Goal: Transaction & Acquisition: Obtain resource

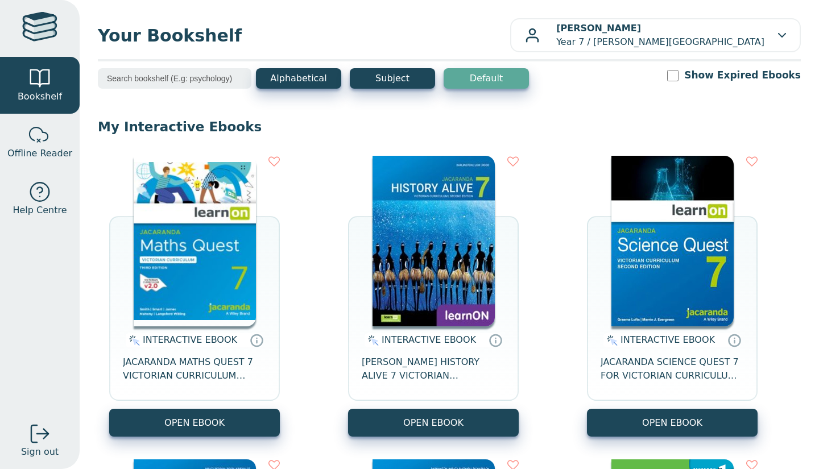
click at [234, 414] on button "OPEN EBOOK" at bounding box center [194, 423] width 171 height 28
click at [183, 414] on button "OPEN EBOOK" at bounding box center [194, 423] width 171 height 28
